Goal: Information Seeking & Learning: Compare options

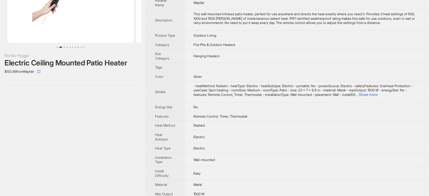
scroll to position [0, 129]
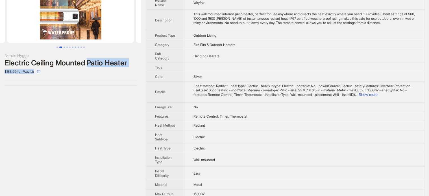
drag, startPoint x: 89, startPoint y: 64, endPoint x: 102, endPoint y: 68, distance: 14.3
click at [102, 68] on div "Nordic Hygge Electric Ceiling Mounted Patio Heater $133.99 from Wayfair" at bounding box center [71, 64] width 132 height 24
copy div "Patio Heater $133.99 from Wayfair"
click at [113, 98] on div "Nordic Hygge Electric Ceiling Mounted Patio Heater $133.99 from Wayfair" at bounding box center [70, 125] width 141 height 340
click at [85, 62] on div "Electric Ceiling Mounted Patio Heater" at bounding box center [71, 63] width 132 height 8
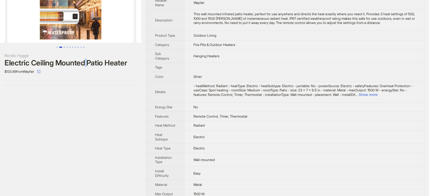
click at [85, 62] on div "Electric Ceiling Mounted Patio Heater" at bounding box center [71, 63] width 132 height 8
copy div "Electric Ceiling Mounted Patio Heater"
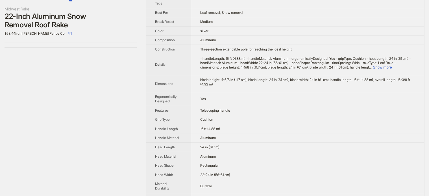
scroll to position [113, 0]
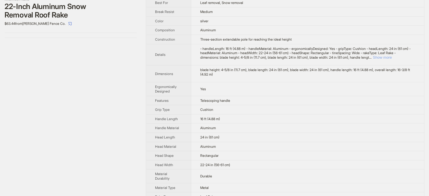
click at [391, 57] on button "Show more" at bounding box center [382, 57] width 19 height 4
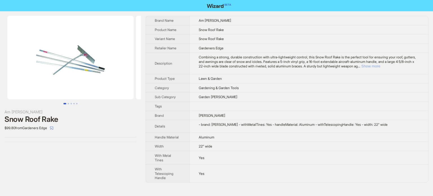
click at [381, 65] on button "Show more" at bounding box center [371, 66] width 19 height 4
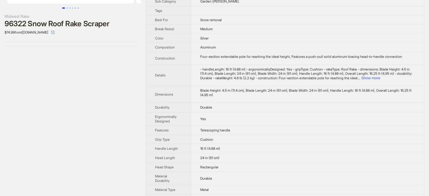
scroll to position [113, 0]
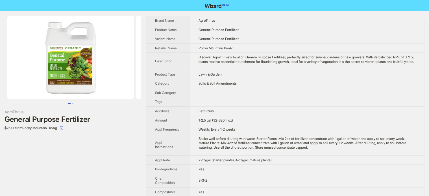
scroll to position [111, 0]
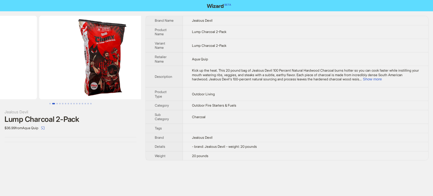
drag, startPoint x: 69, startPoint y: 74, endPoint x: 21, endPoint y: 86, distance: 49.5
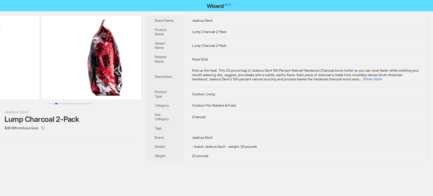
drag, startPoint x: 89, startPoint y: 70, endPoint x: 22, endPoint y: 86, distance: 68.3
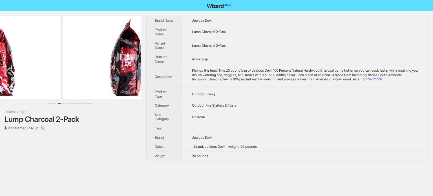
drag, startPoint x: 80, startPoint y: 75, endPoint x: 19, endPoint y: 89, distance: 62.2
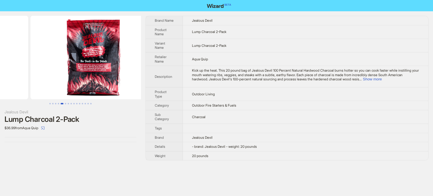
drag, startPoint x: 23, startPoint y: 93, endPoint x: 12, endPoint y: 95, distance: 10.3
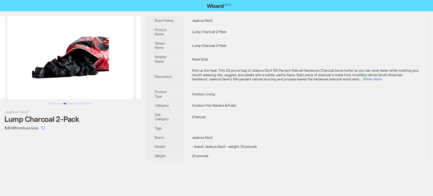
drag, startPoint x: 74, startPoint y: 86, endPoint x: 37, endPoint y: 93, distance: 37.3
click at [38, 93] on img at bounding box center [70, 58] width 126 height 84
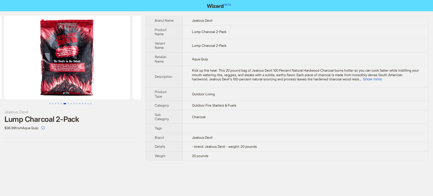
drag, startPoint x: 71, startPoint y: 89, endPoint x: 159, endPoint y: 73, distance: 89.3
click at [140, 82] on ul at bounding box center [70, 58] width 141 height 84
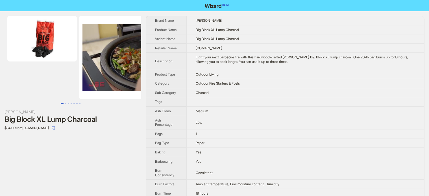
drag, startPoint x: 81, startPoint y: 84, endPoint x: 104, endPoint y: 83, distance: 23.5
click at [96, 86] on img at bounding box center [142, 58] width 126 height 84
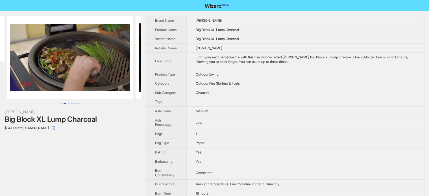
drag, startPoint x: 104, startPoint y: 83, endPoint x: 52, endPoint y: 82, distance: 52.2
click at [55, 83] on img at bounding box center [70, 58] width 126 height 84
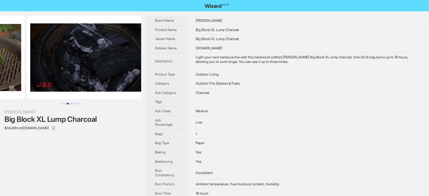
drag, startPoint x: 80, startPoint y: 68, endPoint x: 0, endPoint y: 88, distance: 82.1
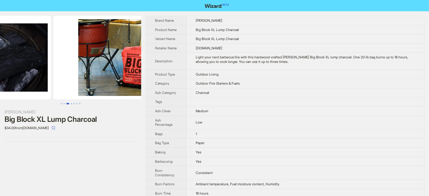
drag, startPoint x: 82, startPoint y: 71, endPoint x: 31, endPoint y: 84, distance: 53.1
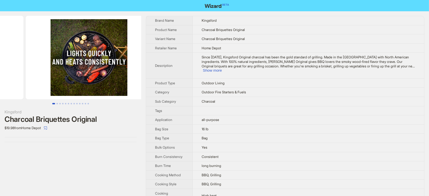
drag, startPoint x: 104, startPoint y: 73, endPoint x: 56, endPoint y: 76, distance: 48.9
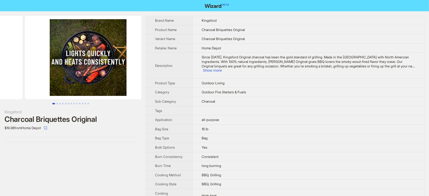
click at [40, 80] on ul at bounding box center [70, 58] width 141 height 84
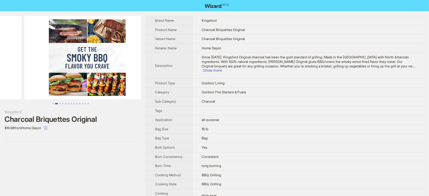
drag, startPoint x: 62, startPoint y: 76, endPoint x: 31, endPoint y: 79, distance: 30.6
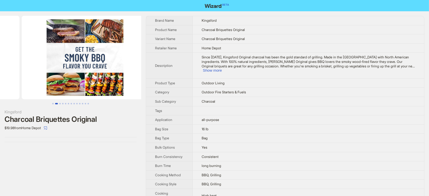
click at [31, 79] on ul at bounding box center [70, 58] width 141 height 84
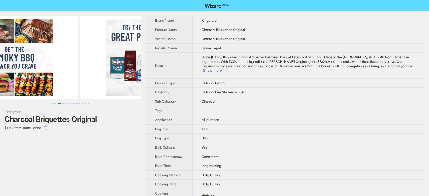
drag, startPoint x: 107, startPoint y: 66, endPoint x: 64, endPoint y: 74, distance: 43.4
click at [65, 74] on img at bounding box center [14, 58] width 126 height 84
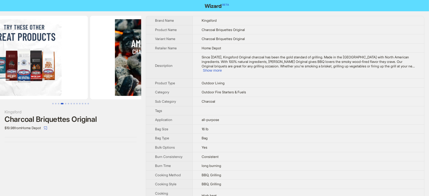
drag, startPoint x: 100, startPoint y: 75, endPoint x: 66, endPoint y: 83, distance: 35.8
click at [67, 83] on ul at bounding box center [70, 58] width 141 height 84
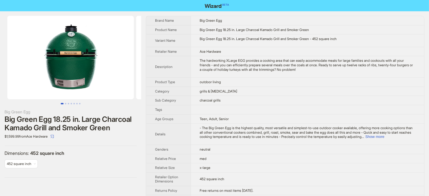
click at [94, 164] on div "Dimensions : 452 square inch 452 square inch" at bounding box center [71, 161] width 132 height 23
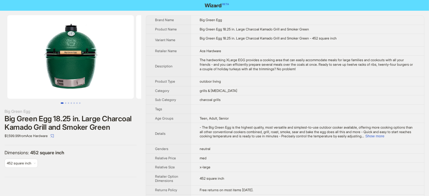
scroll to position [12, 0]
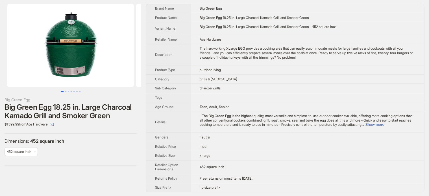
click at [88, 143] on label "Dimensions : 452 square inch" at bounding box center [71, 141] width 132 height 6
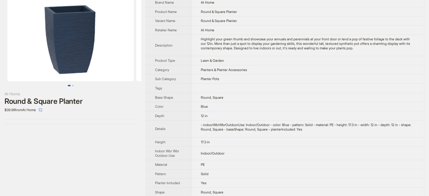
scroll to position [28, 0]
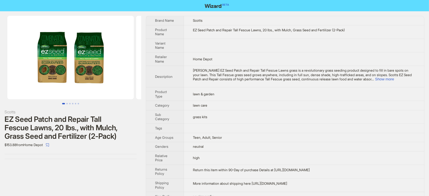
scroll to position [9, 0]
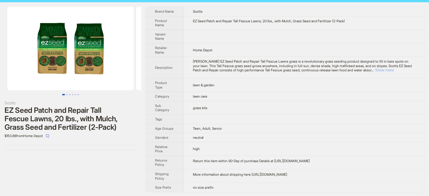
click at [394, 72] on button "Show more" at bounding box center [384, 70] width 19 height 4
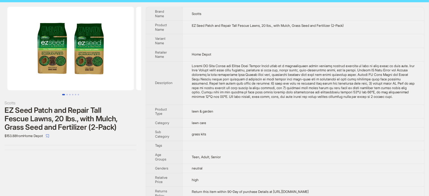
click at [79, 130] on div "EZ Seed Patch and Repair Tall Fescue Lawns, 20 lbs., with Mulch, Grass Seed and…" at bounding box center [71, 118] width 132 height 25
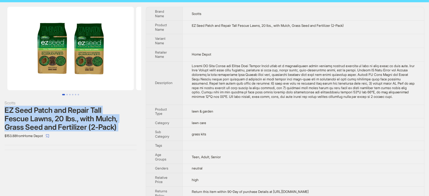
click at [79, 130] on div "EZ Seed Patch and Repair Tall Fescue Lawns, 20 lbs., with Mulch, Grass Seed and…" at bounding box center [71, 118] width 132 height 25
copy div "EZ Seed Patch and Repair Tall Fescue Lawns, 20 lbs., with Mulch, Grass Seed and…"
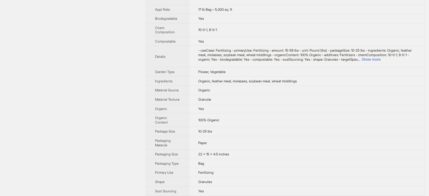
scroll to position [141, 0]
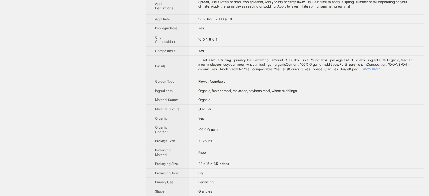
click at [380, 69] on button "Show more" at bounding box center [370, 69] width 19 height 4
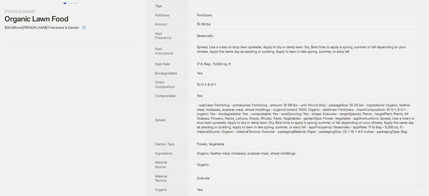
scroll to position [56, 0]
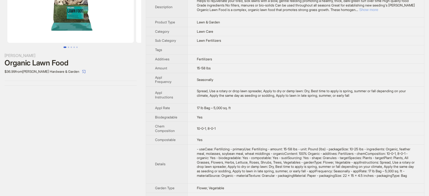
click at [378, 10] on button "Show more" at bounding box center [368, 10] width 19 height 4
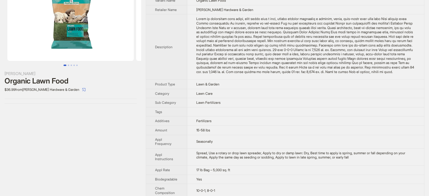
scroll to position [0, 0]
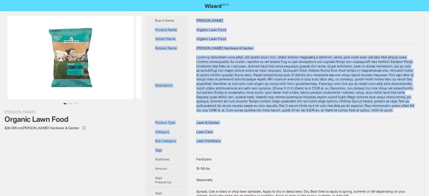
drag, startPoint x: 191, startPoint y: 20, endPoint x: 247, endPoint y: 153, distance: 144.7
copy tbody "Jonathan Green Product Name Organic Lawn Food Variant Name Organic Lawn Food Re…"
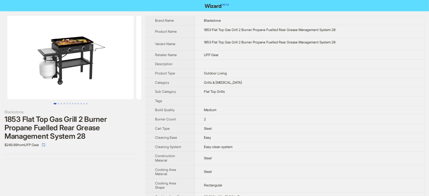
click at [80, 122] on div "1853 Flat Top Gas Grill 2 Burner Propane Fuelled Rear Grease Management System …" at bounding box center [71, 127] width 132 height 25
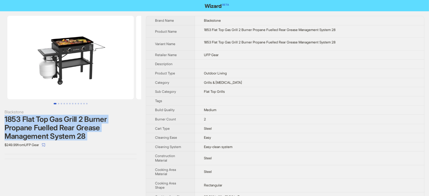
click at [80, 122] on div "1853 Flat Top Gas Grill 2 Burner Propane Fuelled Rear Grease Management System …" at bounding box center [71, 127] width 132 height 25
copy div "1853 Flat Top Gas Grill 2 Burner Propane Fuelled Rear Grease Management System …"
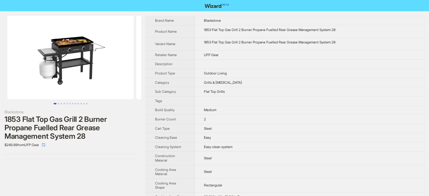
click at [108, 112] on div "Blackstone" at bounding box center [71, 112] width 132 height 6
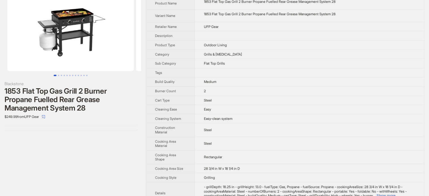
click at [88, 96] on div "1853 Flat Top Gas Grill 2 Burner Propane Fuelled Rear Grease Management System …" at bounding box center [71, 99] width 132 height 25
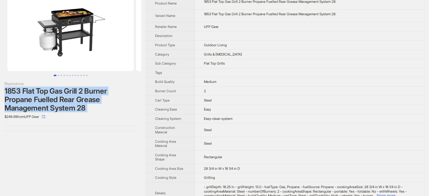
click at [88, 96] on div "1853 Flat Top Gas Grill 2 Burner Propane Fuelled Rear Grease Management System …" at bounding box center [71, 99] width 132 height 25
copy div "1853 Flat Top Gas Grill 2 Burner Propane Fuelled Rear Grease Management System …"
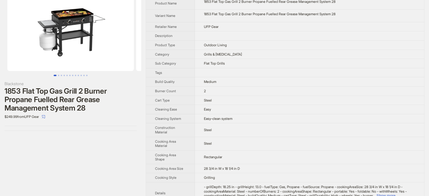
click at [186, 50] on th "Category" at bounding box center [170, 54] width 49 height 9
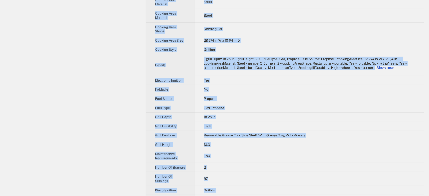
scroll to position [258, 0]
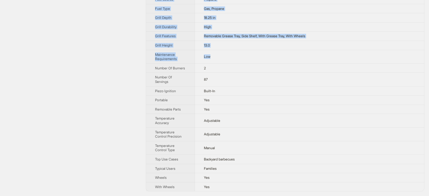
drag, startPoint x: 150, startPoint y: 19, endPoint x: 248, endPoint y: 47, distance: 101.9
click at [248, 50] on td "Low" at bounding box center [309, 57] width 229 height 14
drag, startPoint x: 155, startPoint y: 21, endPoint x: 310, endPoint y: 34, distance: 155.8
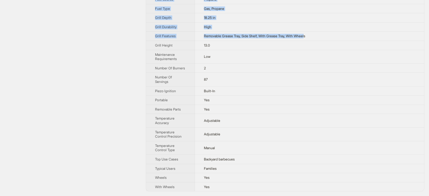
copy tbody "Brand Name Blackstone Product Name 1853 Flat Top Gas Grill 2 Burner Propane Fue…"
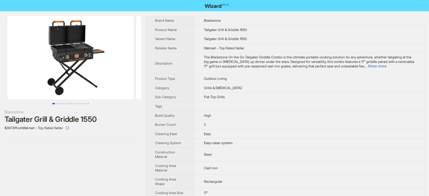
click at [69, 117] on div "Tailgater Grill & Griddle 1550" at bounding box center [71, 119] width 132 height 8
click at [69, 118] on div "Tailgater Grill & Griddle 1550" at bounding box center [71, 119] width 132 height 8
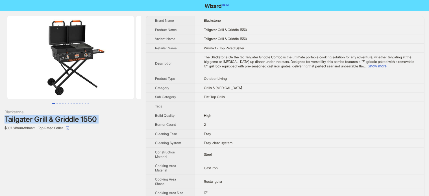
click at [69, 118] on div "Tailgater Grill & Griddle 1550" at bounding box center [71, 119] width 132 height 8
copy div "Tailgater Grill & Griddle 1550"
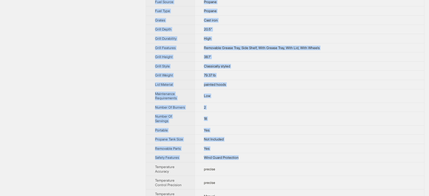
scroll to position [251, 0]
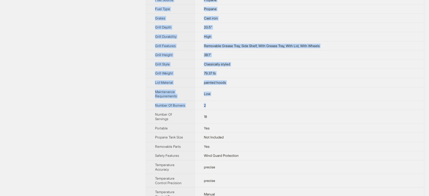
drag, startPoint x: 201, startPoint y: 17, endPoint x: 275, endPoint y: 106, distance: 115.8
click at [275, 106] on tbody "Brand Name Blackstone Product Name Tailgater Grill & Griddle 1550 Variant Name …" at bounding box center [285, 22] width 278 height 514
copy tbody "Blackstone Product Name Tailgater Grill & Griddle 1550 Variant Name Tailgater G…"
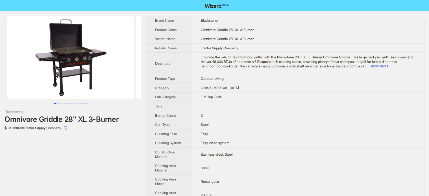
click at [93, 115] on div "Omnivore Griddle 28" XL 3-Burner" at bounding box center [71, 119] width 132 height 8
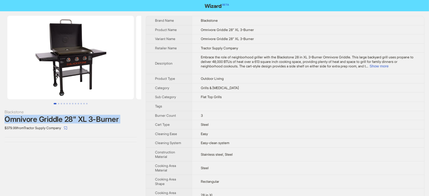
click at [93, 115] on div "Omnivore Griddle 28" XL 3-Burner" at bounding box center [71, 119] width 132 height 8
copy div "Omnivore Griddle 28" XL 3-Burner"
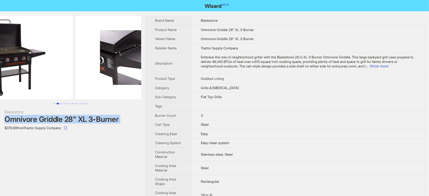
drag, startPoint x: 73, startPoint y: 80, endPoint x: 47, endPoint y: 84, distance: 26.8
click at [47, 84] on ul at bounding box center [70, 58] width 141 height 84
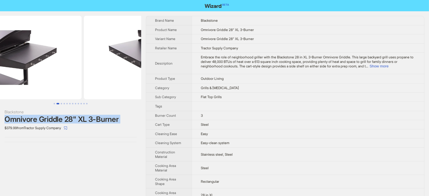
drag, startPoint x: 86, startPoint y: 81, endPoint x: 43, endPoint y: 72, distance: 44.1
click at [45, 81] on img at bounding box center [18, 58] width 126 height 84
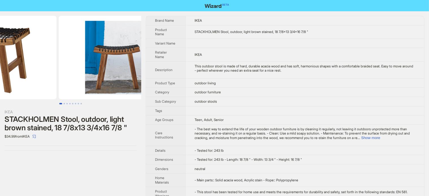
drag, startPoint x: 101, startPoint y: 61, endPoint x: 53, endPoint y: 64, distance: 48.1
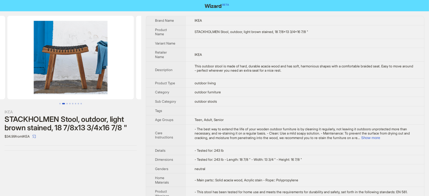
drag, startPoint x: 95, startPoint y: 63, endPoint x: 21, endPoint y: 63, distance: 74.8
click at [23, 63] on img at bounding box center [70, 58] width 126 height 84
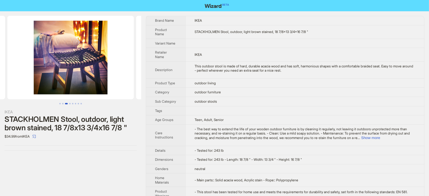
drag, startPoint x: 67, startPoint y: 64, endPoint x: 9, endPoint y: 64, distance: 58.1
click at [13, 64] on img at bounding box center [70, 58] width 126 height 84
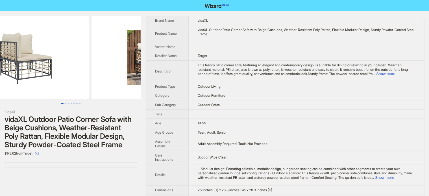
drag, startPoint x: 67, startPoint y: 62, endPoint x: 56, endPoint y: 64, distance: 10.3
click at [57, 64] on img at bounding box center [26, 58] width 126 height 84
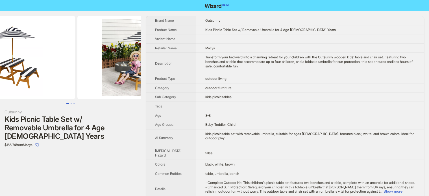
drag, startPoint x: 83, startPoint y: 72, endPoint x: 37, endPoint y: 74, distance: 45.5
click at [37, 74] on img at bounding box center [12, 58] width 126 height 84
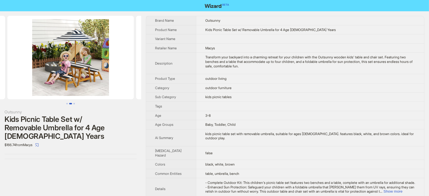
click at [55, 122] on div "Kids Picnic Table Set w/ Removable Umbrella for 4 Age 3-8 Years" at bounding box center [71, 127] width 132 height 25
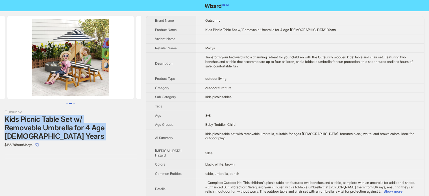
click at [55, 122] on div "Kids Picnic Table Set w/ Removable Umbrella for 4 Age 3-8 Years" at bounding box center [71, 127] width 132 height 25
copy div "Kids Picnic Table Set w/ Removable Umbrella for 4 Age 3-8 Years"
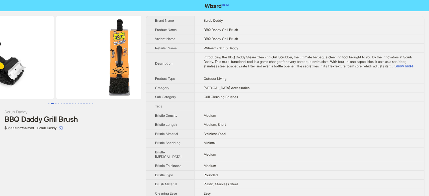
drag, startPoint x: 0, startPoint y: 0, endPoint x: 24, endPoint y: 82, distance: 85.5
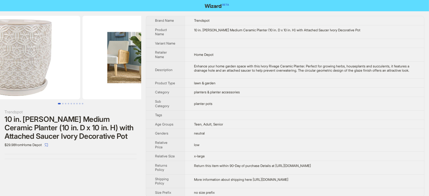
drag, startPoint x: 92, startPoint y: 56, endPoint x: 98, endPoint y: 16, distance: 41.2
click at [72, 56] on ul at bounding box center [70, 58] width 141 height 84
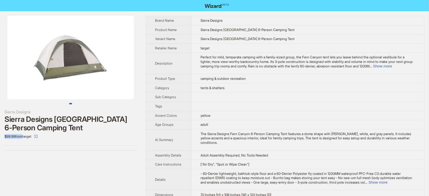
drag, startPoint x: 5, startPoint y: 136, endPoint x: 22, endPoint y: 137, distance: 17.2
click at [22, 137] on div "Sierra Designs Sierra Designs Fern Canyon 6-Person Camping Tent $99.99 from tar…" at bounding box center [70, 83] width 141 height 144
drag, startPoint x: 37, startPoint y: 158, endPoint x: 40, endPoint y: 146, distance: 12.3
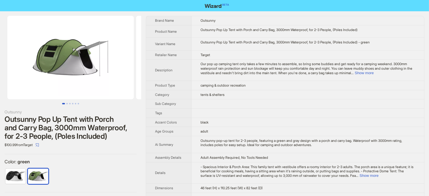
click at [83, 176] on div at bounding box center [71, 178] width 132 height 20
drag, startPoint x: 6, startPoint y: 145, endPoint x: 21, endPoint y: 145, distance: 15.5
click at [20, 145] on div "$100.99 from Target" at bounding box center [71, 145] width 132 height 9
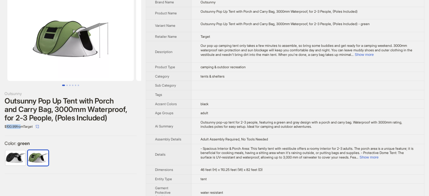
scroll to position [28, 0]
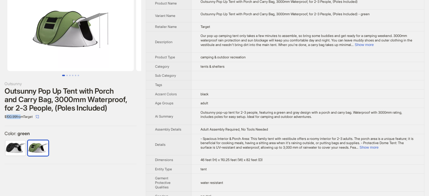
click at [84, 134] on label "Color : green" at bounding box center [71, 134] width 132 height 6
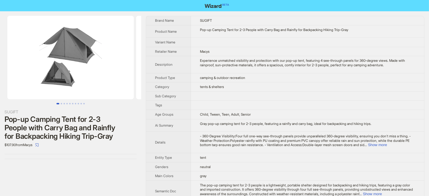
drag, startPoint x: 0, startPoint y: 142, endPoint x: 25, endPoint y: 148, distance: 25.3
click at [25, 148] on div "SUGIFT Pop-up Camping Tent for 2-3 People with Carry Bag and Rainfly for Backpa…" at bounding box center [70, 87] width 141 height 152
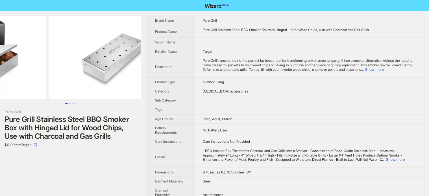
drag, startPoint x: 104, startPoint y: 51, endPoint x: 40, endPoint y: 66, distance: 65.8
click at [40, 66] on ul at bounding box center [70, 58] width 141 height 84
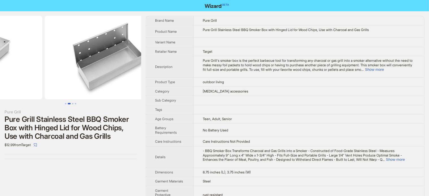
drag, startPoint x: 54, startPoint y: 73, endPoint x: 40, endPoint y: 76, distance: 15.2
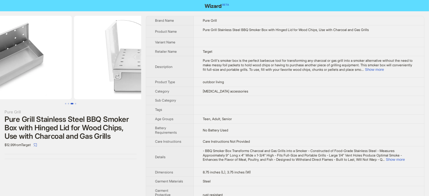
drag, startPoint x: 88, startPoint y: 66, endPoint x: 37, endPoint y: 75, distance: 52.1
click at [38, 75] on img at bounding box center [8, 58] width 126 height 84
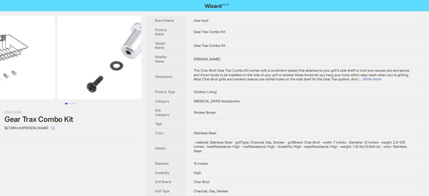
drag, startPoint x: 109, startPoint y: 54, endPoint x: 58, endPoint y: 65, distance: 52.3
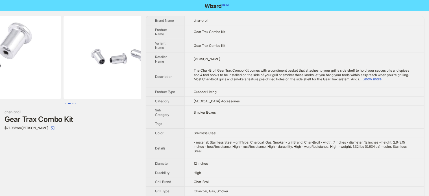
drag, startPoint x: 80, startPoint y: 62, endPoint x: 61, endPoint y: 67, distance: 19.2
click at [61, 67] on ul at bounding box center [70, 58] width 141 height 84
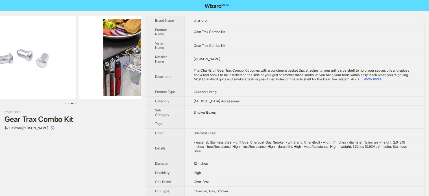
click at [70, 67] on img at bounding box center [13, 58] width 126 height 84
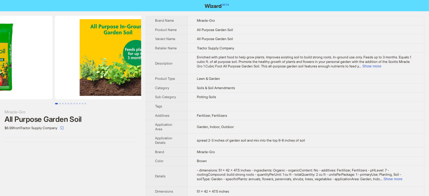
drag, startPoint x: 98, startPoint y: 58, endPoint x: 29, endPoint y: 74, distance: 70.2
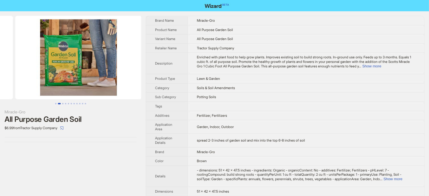
drag, startPoint x: 89, startPoint y: 73, endPoint x: 20, endPoint y: 89, distance: 70.2
click at [13, 89] on ul at bounding box center [70, 58] width 141 height 84
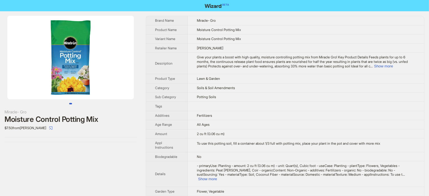
drag, startPoint x: 105, startPoint y: 52, endPoint x: 57, endPoint y: 65, distance: 49.9
click at [57, 65] on img at bounding box center [70, 58] width 126 height 84
drag, startPoint x: 86, startPoint y: 69, endPoint x: 45, endPoint y: 77, distance: 41.1
click at [45, 77] on img at bounding box center [70, 58] width 126 height 84
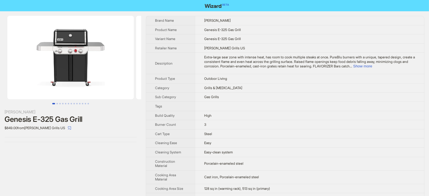
click at [76, 66] on img at bounding box center [70, 58] width 126 height 84
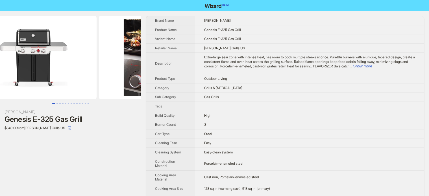
drag, startPoint x: 96, startPoint y: 55, endPoint x: 39, endPoint y: 74, distance: 60.0
click at [32, 75] on img at bounding box center [33, 58] width 126 height 84
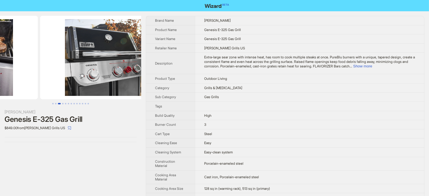
drag, startPoint x: 101, startPoint y: 61, endPoint x: 25, endPoint y: 82, distance: 78.9
click at [25, 82] on ul at bounding box center [70, 58] width 141 height 84
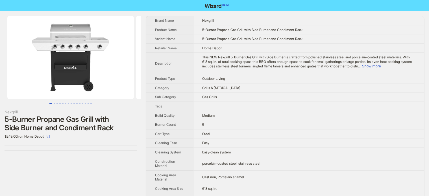
click at [62, 71] on img at bounding box center [70, 58] width 126 height 84
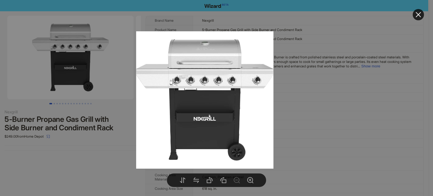
drag, startPoint x: 213, startPoint y: 99, endPoint x: 179, endPoint y: 105, distance: 33.8
click at [181, 106] on img at bounding box center [204, 99] width 137 height 137
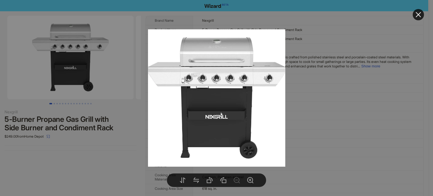
click at [183, 99] on img at bounding box center [216, 97] width 137 height 137
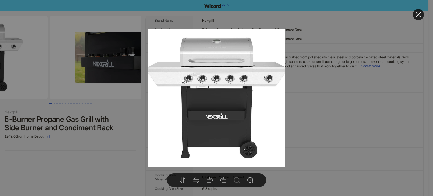
drag, startPoint x: 90, startPoint y: 90, endPoint x: 14, endPoint y: 99, distance: 77.0
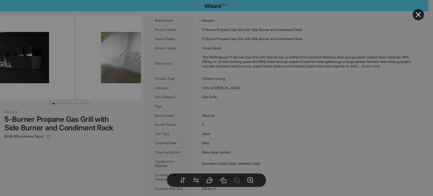
drag, startPoint x: 65, startPoint y: 81, endPoint x: 16, endPoint y: 92, distance: 50.1
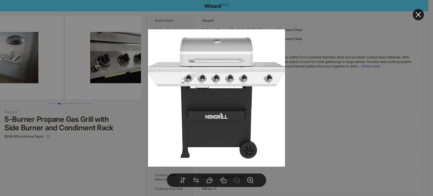
drag, startPoint x: 83, startPoint y: 80, endPoint x: 23, endPoint y: 95, distance: 61.6
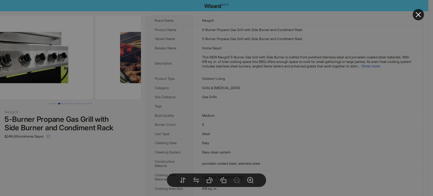
drag, startPoint x: 78, startPoint y: 76, endPoint x: 34, endPoint y: 87, distance: 45.2
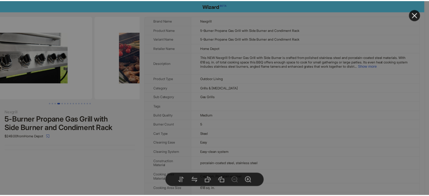
scroll to position [0, 515]
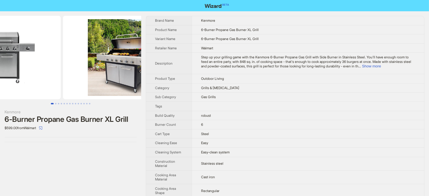
drag, startPoint x: 73, startPoint y: 58, endPoint x: 45, endPoint y: 59, distance: 27.7
click at [45, 59] on ul at bounding box center [70, 58] width 141 height 84
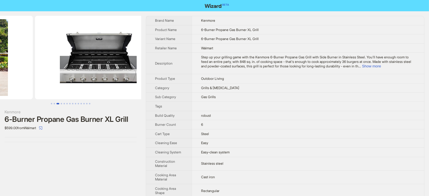
drag, startPoint x: 93, startPoint y: 53, endPoint x: 47, endPoint y: 68, distance: 48.2
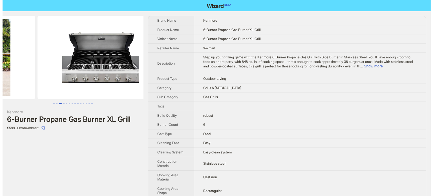
scroll to position [0, 257]
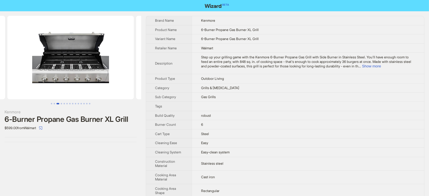
click at [77, 65] on img at bounding box center [70, 58] width 126 height 84
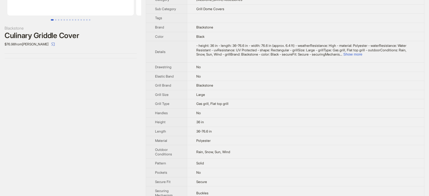
scroll to position [85, 0]
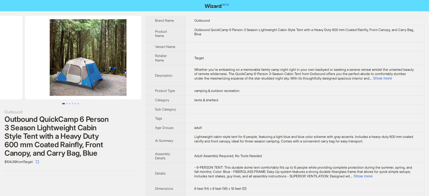
drag, startPoint x: 101, startPoint y: 71, endPoint x: 27, endPoint y: 90, distance: 77.2
click at [27, 90] on ul at bounding box center [70, 58] width 141 height 84
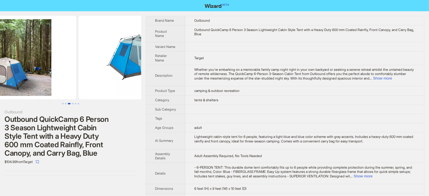
scroll to position [0, 257]
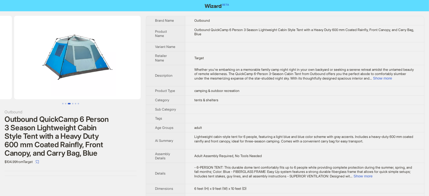
drag, startPoint x: 94, startPoint y: 74, endPoint x: 31, endPoint y: 118, distance: 76.0
click at [31, 118] on div "Outbound Outbound QuickCamp 6 Person 3 Season Lightweight Cabin Style Tent with…" at bounding box center [70, 95] width 141 height 169
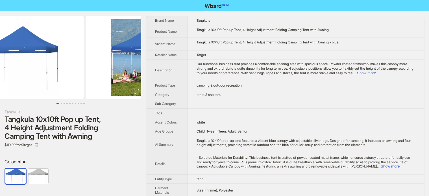
drag, startPoint x: 93, startPoint y: 79, endPoint x: 47, endPoint y: 79, distance: 46.3
click at [47, 79] on img at bounding box center [20, 58] width 126 height 84
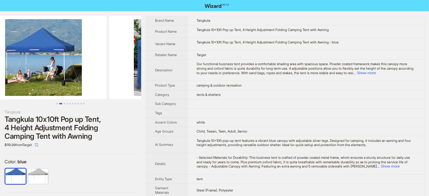
drag, startPoint x: 41, startPoint y: 89, endPoint x: 30, endPoint y: 80, distance: 13.8
click at [27, 85] on img at bounding box center [43, 58] width 126 height 84
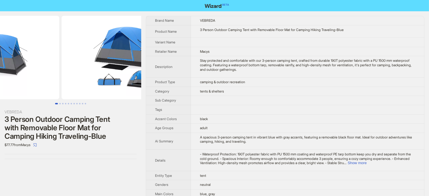
drag, startPoint x: 83, startPoint y: 49, endPoint x: 28, endPoint y: 65, distance: 57.3
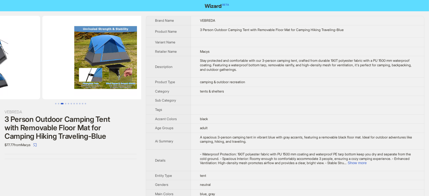
drag, startPoint x: 104, startPoint y: 54, endPoint x: 42, endPoint y: 69, distance: 63.7
click at [41, 71] on ul at bounding box center [70, 58] width 141 height 84
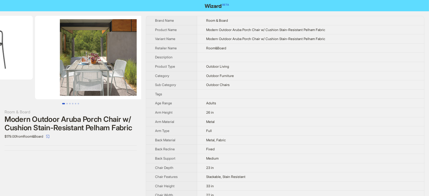
drag, startPoint x: 86, startPoint y: 52, endPoint x: 53, endPoint y: 39, distance: 35.4
click at [46, 56] on img at bounding box center [98, 58] width 126 height 84
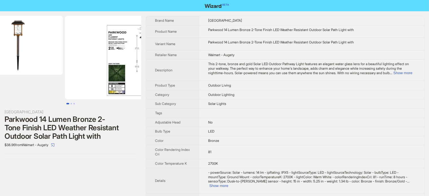
drag, startPoint x: 61, startPoint y: 74, endPoint x: 25, endPoint y: 79, distance: 36.2
click at [33, 81] on li at bounding box center [15, 58] width 98 height 84
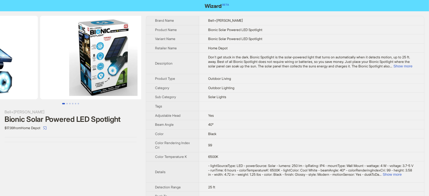
click at [38, 70] on ul at bounding box center [70, 58] width 141 height 84
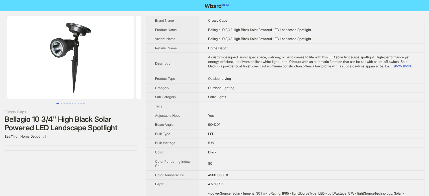
drag, startPoint x: 82, startPoint y: 64, endPoint x: 43, endPoint y: 61, distance: 38.8
click at [34, 64] on img at bounding box center [70, 58] width 126 height 84
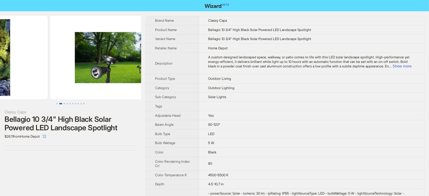
drag, startPoint x: 86, startPoint y: 52, endPoint x: 23, endPoint y: 70, distance: 65.7
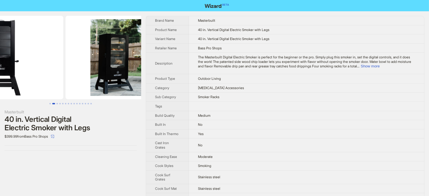
drag, startPoint x: 111, startPoint y: 46, endPoint x: 75, endPoint y: 67, distance: 41.9
click at [75, 67] on ul at bounding box center [70, 58] width 141 height 84
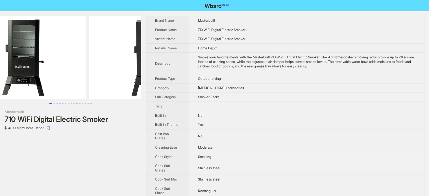
drag, startPoint x: 111, startPoint y: 70, endPoint x: 54, endPoint y: 78, distance: 56.9
click at [46, 83] on ul at bounding box center [70, 58] width 141 height 84
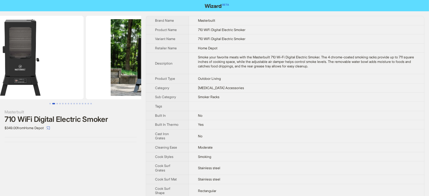
drag, startPoint x: 73, startPoint y: 57, endPoint x: 50, endPoint y: 58, distance: 22.9
click at [50, 58] on ul at bounding box center [70, 58] width 141 height 84
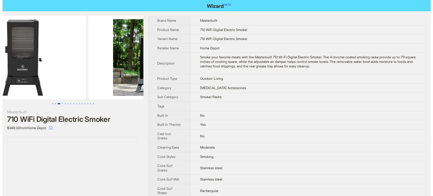
scroll to position [0, 257]
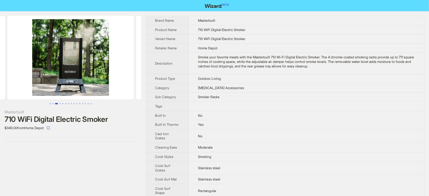
click at [49, 57] on img at bounding box center [70, 58] width 126 height 84
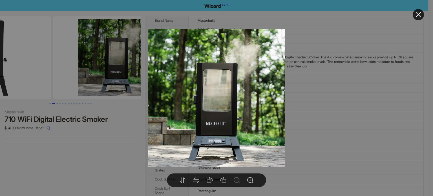
scroll to position [0, 129]
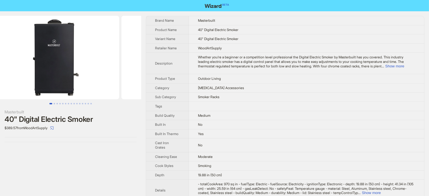
drag, startPoint x: 94, startPoint y: 53, endPoint x: 0, endPoint y: 78, distance: 97.0
click at [4, 76] on ul at bounding box center [70, 58] width 141 height 84
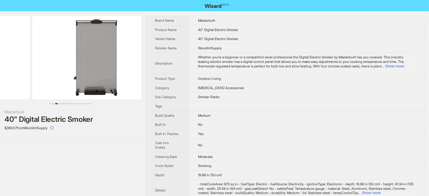
drag, startPoint x: 32, startPoint y: 66, endPoint x: 0, endPoint y: 72, distance: 33.0
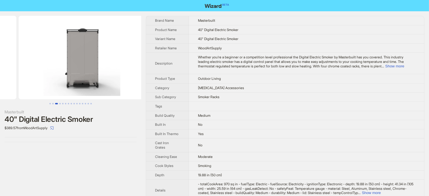
drag, startPoint x: 94, startPoint y: 57, endPoint x: 0, endPoint y: 56, distance: 93.7
click at [0, 56] on ul at bounding box center [70, 58] width 141 height 84
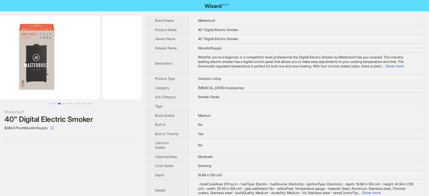
drag, startPoint x: 111, startPoint y: 41, endPoint x: 3, endPoint y: 62, distance: 109.7
click at [1, 62] on ul at bounding box center [70, 58] width 141 height 84
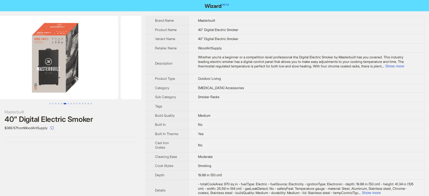
click at [0, 73] on ul at bounding box center [70, 58] width 141 height 84
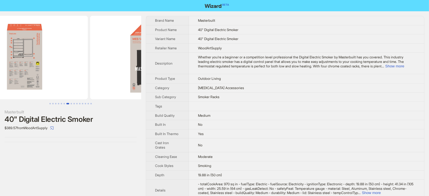
drag, startPoint x: 55, startPoint y: 66, endPoint x: 125, endPoint y: 64, distance: 69.5
click at [124, 64] on img at bounding box center [153, 58] width 126 height 84
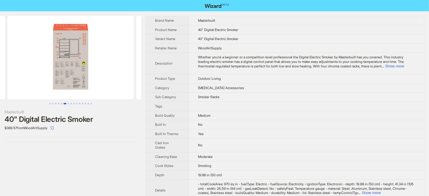
click at [73, 36] on img at bounding box center [70, 58] width 126 height 84
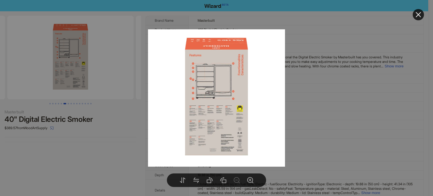
drag, startPoint x: 106, startPoint y: 135, endPoint x: 220, endPoint y: 27, distance: 156.9
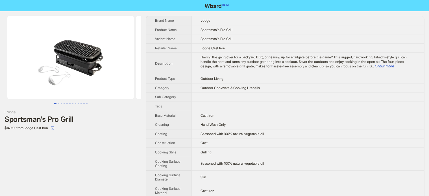
drag, startPoint x: 47, startPoint y: 154, endPoint x: 52, endPoint y: 149, distance: 7.2
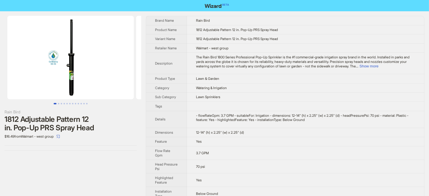
drag, startPoint x: 78, startPoint y: 170, endPoint x: 73, endPoint y: 167, distance: 5.6
click at [78, 170] on div "Rain Bird 1812 Adjustable Pattern 12 in. Pop-Up PRS Spray Head $16.49 from Walm…" at bounding box center [70, 117] width 141 height 213
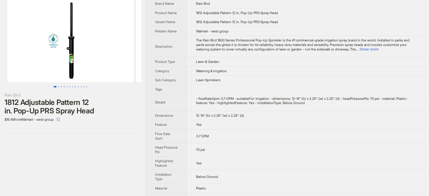
scroll to position [27, 0]
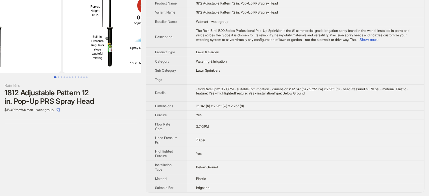
drag, startPoint x: 88, startPoint y: 56, endPoint x: 11, endPoint y: 61, distance: 77.5
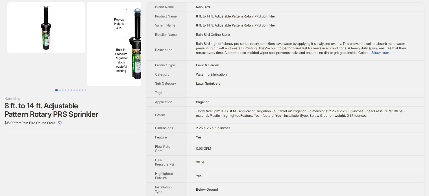
scroll to position [28, 0]
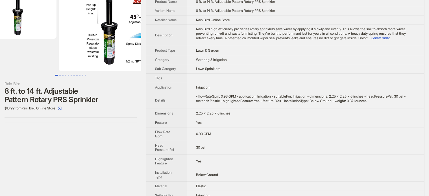
drag, startPoint x: 97, startPoint y: 60, endPoint x: 20, endPoint y: 64, distance: 76.9
click at [59, 66] on img at bounding box center [122, 30] width 126 height 84
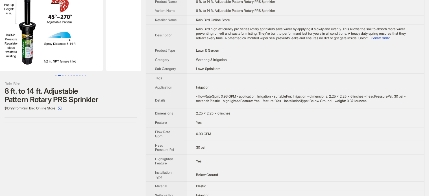
drag, startPoint x: 106, startPoint y: 47, endPoint x: 87, endPoint y: 53, distance: 19.8
click at [87, 53] on img at bounding box center [40, 30] width 126 height 84
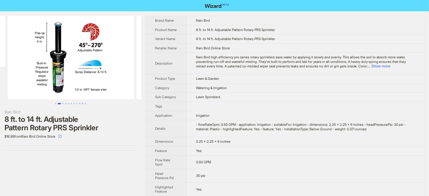
scroll to position [0, 11]
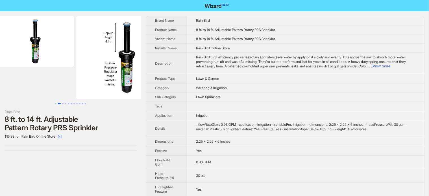
drag, startPoint x: 85, startPoint y: 50, endPoint x: 139, endPoint y: 54, distance: 54.9
click at [138, 54] on img at bounding box center [139, 58] width 126 height 84
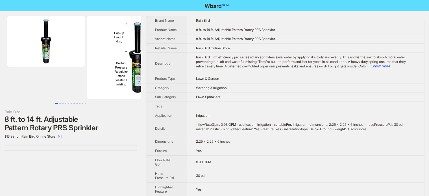
drag, startPoint x: 112, startPoint y: 57, endPoint x: 133, endPoint y: 57, distance: 21.7
click at [133, 57] on ul at bounding box center [70, 58] width 141 height 84
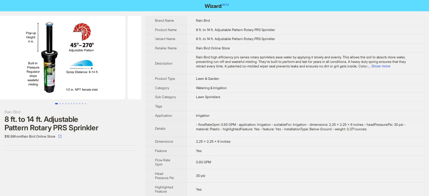
drag, startPoint x: 100, startPoint y: 56, endPoint x: 45, endPoint y: 56, distance: 55.0
click at [47, 56] on img at bounding box center [62, 58] width 126 height 84
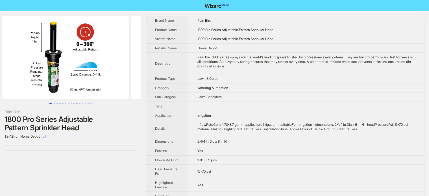
drag, startPoint x: 121, startPoint y: 69, endPoint x: 34, endPoint y: 73, distance: 87.3
click at [45, 73] on img at bounding box center [65, 58] width 126 height 84
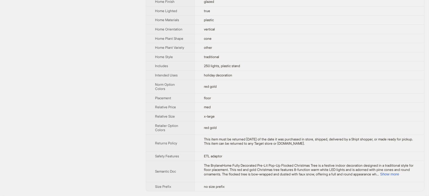
scroll to position [242, 0]
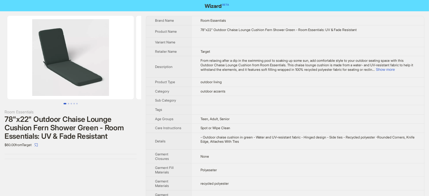
scroll to position [0, 51]
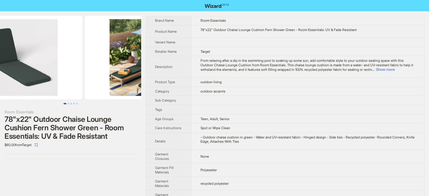
drag, startPoint x: 62, startPoint y: 78, endPoint x: 24, endPoint y: 84, distance: 37.8
click at [25, 84] on img at bounding box center [19, 58] width 126 height 84
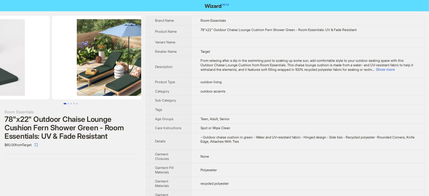
drag, startPoint x: 74, startPoint y: 78, endPoint x: 39, endPoint y: 84, distance: 34.9
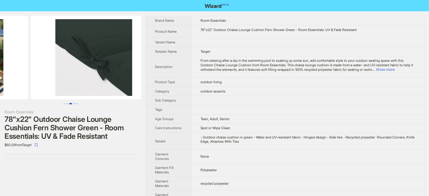
drag, startPoint x: 87, startPoint y: 80, endPoint x: 41, endPoint y: 87, distance: 46.9
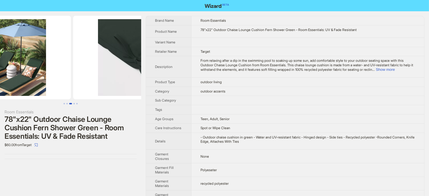
drag, startPoint x: 104, startPoint y: 90, endPoint x: 138, endPoint y: 86, distance: 34.1
click at [130, 88] on img at bounding box center [136, 58] width 126 height 84
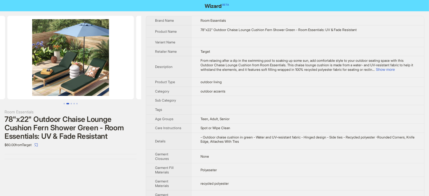
scroll to position [28, 0]
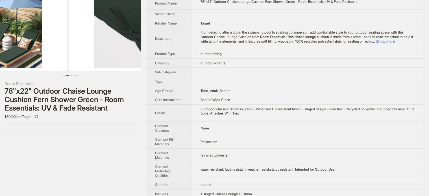
drag, startPoint x: 80, startPoint y: 55, endPoint x: 34, endPoint y: 56, distance: 46.3
click at [34, 56] on img at bounding box center [3, 30] width 126 height 84
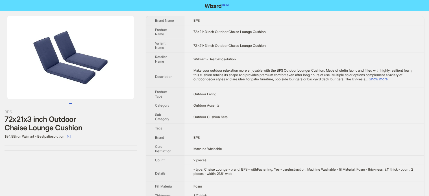
drag, startPoint x: 87, startPoint y: 84, endPoint x: 54, endPoint y: 87, distance: 33.4
click at [53, 89] on img at bounding box center [70, 58] width 126 height 84
drag, startPoint x: 88, startPoint y: 74, endPoint x: 61, endPoint y: 81, distance: 27.5
click at [61, 81] on img at bounding box center [70, 58] width 126 height 84
drag, startPoint x: 124, startPoint y: 74, endPoint x: 86, endPoint y: 80, distance: 38.8
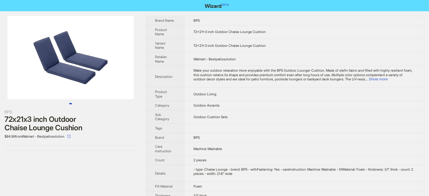
click at [87, 80] on img at bounding box center [70, 58] width 126 height 84
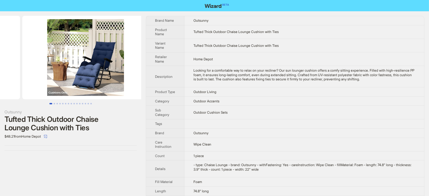
drag, startPoint x: 112, startPoint y: 80, endPoint x: 53, endPoint y: 86, distance: 59.3
click at [40, 90] on ul at bounding box center [70, 58] width 141 height 84
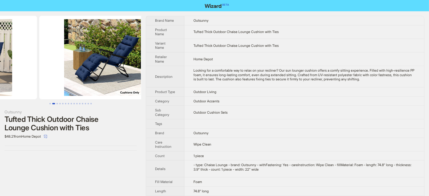
drag, startPoint x: 52, startPoint y: 74, endPoint x: 41, endPoint y: 77, distance: 11.7
click at [41, 77] on ul at bounding box center [70, 58] width 141 height 84
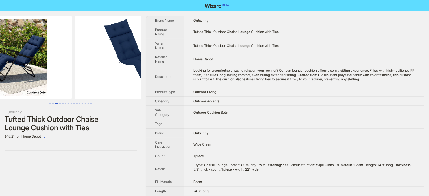
drag, startPoint x: 73, startPoint y: 72, endPoint x: 72, endPoint y: 52, distance: 19.5
click at [47, 78] on img at bounding box center [9, 58] width 126 height 84
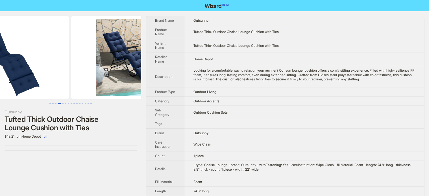
drag, startPoint x: 109, startPoint y: 63, endPoint x: 49, endPoint y: 80, distance: 63.0
click at [49, 80] on ul at bounding box center [70, 58] width 141 height 84
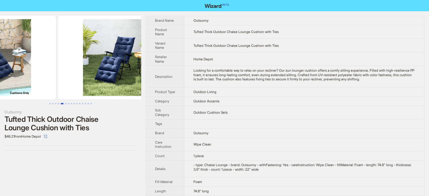
drag, startPoint x: 99, startPoint y: 73, endPoint x: 63, endPoint y: 81, distance: 36.4
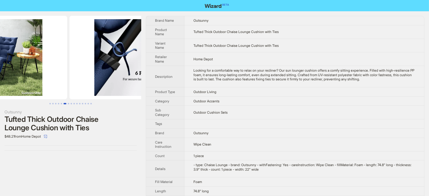
drag, startPoint x: 89, startPoint y: 76, endPoint x: 45, endPoint y: 79, distance: 44.7
click at [45, 79] on img at bounding box center [4, 58] width 126 height 84
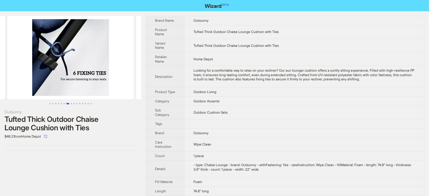
drag, startPoint x: 40, startPoint y: 76, endPoint x: 36, endPoint y: 77, distance: 4.0
click at [36, 77] on img at bounding box center [70, 58] width 126 height 84
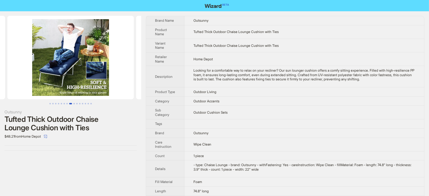
click at [35, 76] on img at bounding box center [70, 58] width 126 height 84
drag, startPoint x: 93, startPoint y: 76, endPoint x: 39, endPoint y: 79, distance: 53.7
click at [39, 79] on img at bounding box center [70, 58] width 126 height 84
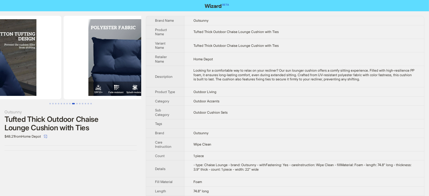
drag, startPoint x: 75, startPoint y: 78, endPoint x: 60, endPoint y: 81, distance: 15.3
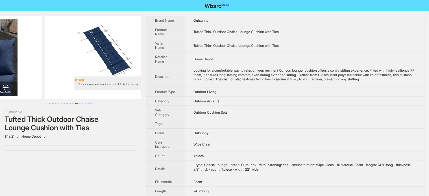
drag, startPoint x: 70, startPoint y: 78, endPoint x: 56, endPoint y: 77, distance: 13.8
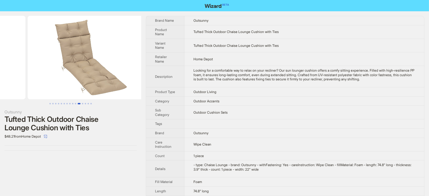
drag, startPoint x: 94, startPoint y: 76, endPoint x: 47, endPoint y: 75, distance: 46.3
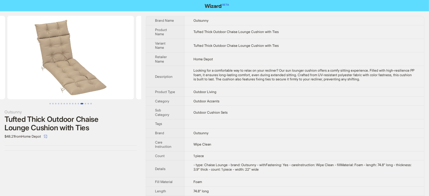
drag, startPoint x: 83, startPoint y: 74, endPoint x: 69, endPoint y: 76, distance: 14.2
click at [38, 77] on img at bounding box center [70, 58] width 126 height 84
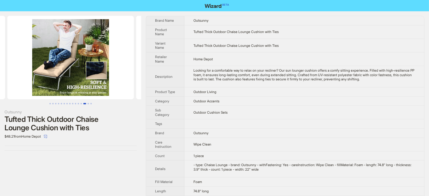
drag, startPoint x: 80, startPoint y: 76, endPoint x: 43, endPoint y: 76, distance: 37.5
click at [40, 76] on img at bounding box center [70, 58] width 126 height 84
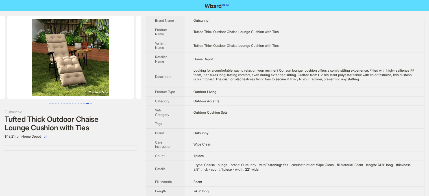
drag, startPoint x: 70, startPoint y: 73, endPoint x: 62, endPoint y: 71, distance: 8.4
click at [37, 73] on img at bounding box center [70, 58] width 126 height 84
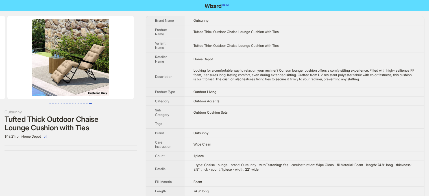
drag, startPoint x: 62, startPoint y: 69, endPoint x: 49, endPoint y: 69, distance: 13.9
click at [29, 69] on img at bounding box center [70, 58] width 126 height 84
drag, startPoint x: 89, startPoint y: 69, endPoint x: 50, endPoint y: 69, distance: 39.8
click at [45, 69] on img at bounding box center [70, 58] width 126 height 84
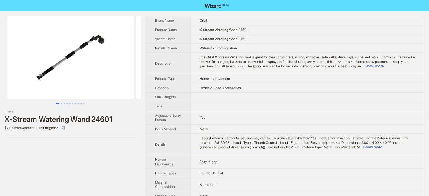
click at [99, 46] on img at bounding box center [70, 58] width 126 height 84
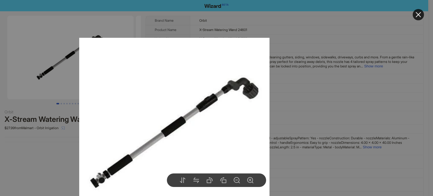
drag, startPoint x: 47, startPoint y: 179, endPoint x: 67, endPoint y: 124, distance: 58.4
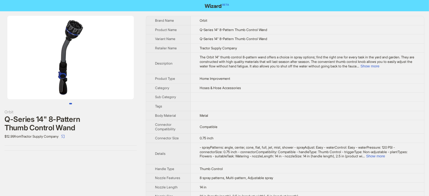
drag, startPoint x: 71, startPoint y: 65, endPoint x: 3, endPoint y: 71, distance: 68.0
click at [3, 71] on li at bounding box center [70, 58] width 141 height 84
drag, startPoint x: 91, startPoint y: 63, endPoint x: 20, endPoint y: 65, distance: 71.2
click at [20, 68] on img at bounding box center [70, 58] width 126 height 84
drag, startPoint x: 39, startPoint y: 59, endPoint x: 83, endPoint y: 61, distance: 44.3
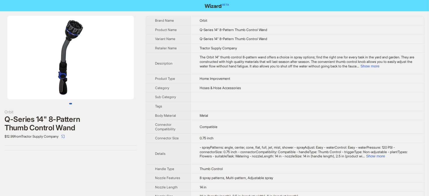
click at [80, 62] on img at bounding box center [70, 58] width 126 height 84
click at [80, 35] on img at bounding box center [70, 58] width 126 height 84
click at [79, 34] on img at bounding box center [70, 58] width 126 height 84
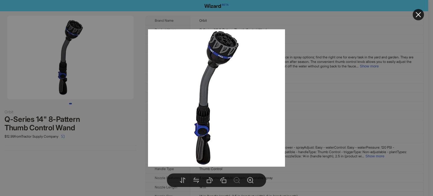
click at [86, 142] on div at bounding box center [216, 98] width 433 height 196
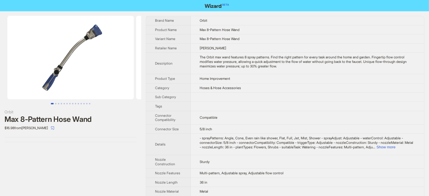
drag, startPoint x: 75, startPoint y: 76, endPoint x: 153, endPoint y: 76, distance: 77.6
click at [165, 76] on div "Orbit Max 8-Pattern Hose Wand $16.98 from Lowe's Brand Name Orbit Product Name …" at bounding box center [214, 133] width 429 height 245
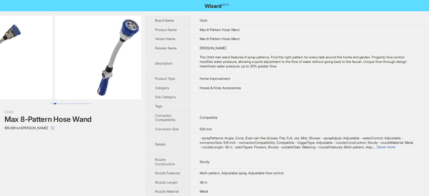
drag, startPoint x: 97, startPoint y: 73, endPoint x: 31, endPoint y: 78, distance: 66.0
click at [32, 78] on ul at bounding box center [70, 58] width 141 height 84
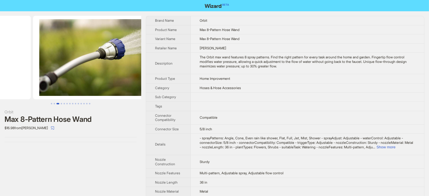
drag, startPoint x: 43, startPoint y: 58, endPoint x: 30, endPoint y: 59, distance: 12.4
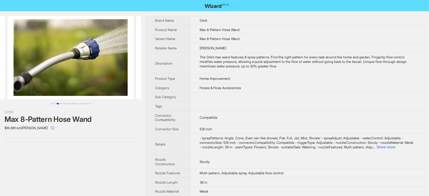
click at [91, 49] on img at bounding box center [70, 58] width 126 height 84
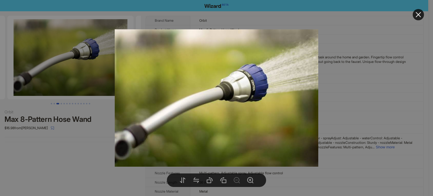
click at [68, 142] on div at bounding box center [216, 98] width 433 height 196
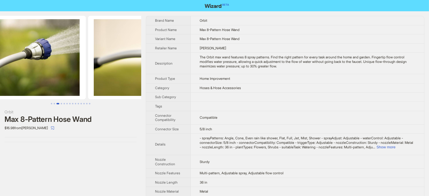
drag, startPoint x: 87, startPoint y: 84, endPoint x: 45, endPoint y: 76, distance: 42.8
click at [34, 81] on img at bounding box center [22, 58] width 126 height 84
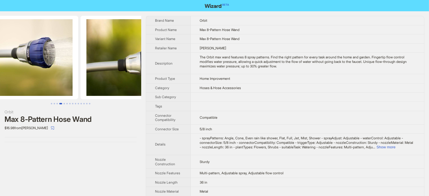
drag, startPoint x: 111, startPoint y: 59, endPoint x: 49, endPoint y: 69, distance: 62.6
click at [50, 69] on ul at bounding box center [70, 58] width 141 height 84
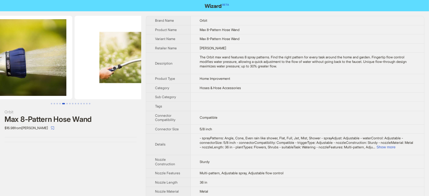
drag, startPoint x: 94, startPoint y: 61, endPoint x: 35, endPoint y: 60, distance: 58.7
click at [35, 60] on img at bounding box center [9, 58] width 126 height 84
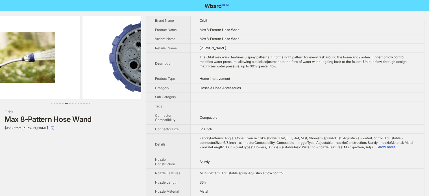
drag, startPoint x: 109, startPoint y: 49, endPoint x: 54, endPoint y: 43, distance: 56.2
click at [54, 43] on ul at bounding box center [70, 58] width 141 height 84
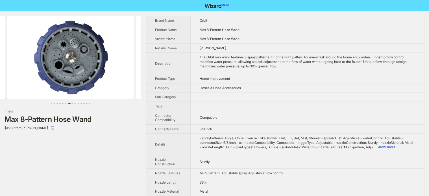
click at [52, 51] on img at bounding box center [70, 58] width 126 height 84
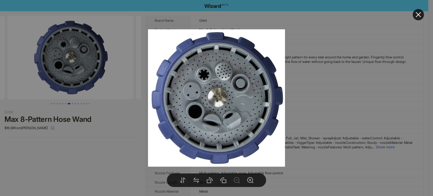
drag, startPoint x: 113, startPoint y: 104, endPoint x: 130, endPoint y: 76, distance: 32.4
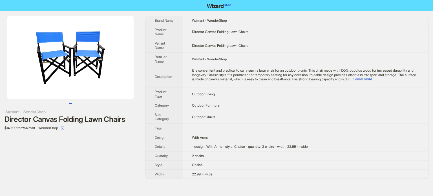
click at [107, 62] on img at bounding box center [70, 58] width 126 height 84
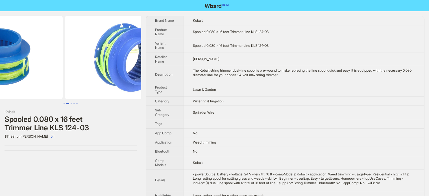
drag, startPoint x: 64, startPoint y: 67, endPoint x: 36, endPoint y: 73, distance: 29.2
click at [36, 73] on ul at bounding box center [70, 58] width 141 height 84
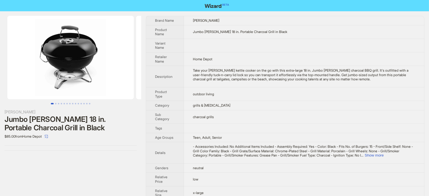
drag, startPoint x: 98, startPoint y: 161, endPoint x: 89, endPoint y: 146, distance: 17.5
click at [97, 161] on div "Weber Jumbo Joe 18 in. Portable Charcoal Grill in Black $85.00 from Home Depot" at bounding box center [70, 126] width 141 height 230
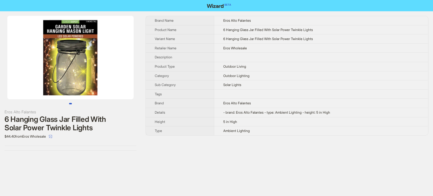
drag, startPoint x: 95, startPoint y: 52, endPoint x: 39, endPoint y: 65, distance: 57.7
click at [47, 64] on img at bounding box center [70, 58] width 126 height 84
click at [39, 65] on img at bounding box center [70, 58] width 126 height 84
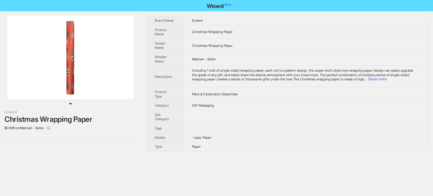
click at [87, 139] on div "Dusknt Christmas Wrapping Paper $0.69 from Walmart - Seller" at bounding box center [70, 78] width 141 height 135
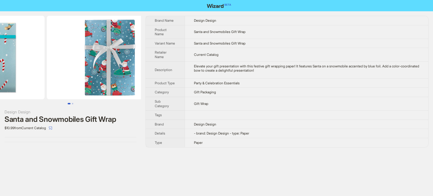
drag, startPoint x: 96, startPoint y: 45, endPoint x: 34, endPoint y: 55, distance: 62.6
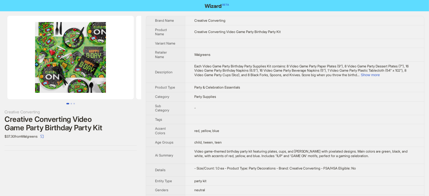
click at [76, 56] on img at bounding box center [70, 58] width 126 height 84
